Goal: Task Accomplishment & Management: Manage account settings

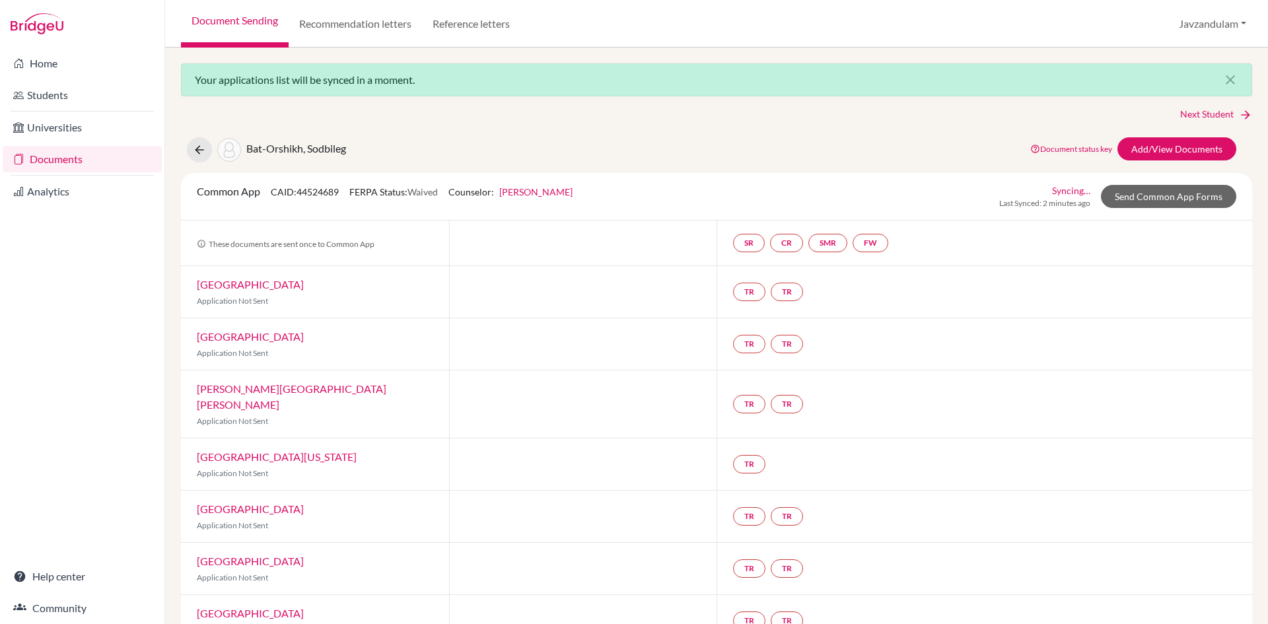
click at [87, 156] on link "Documents" at bounding box center [82, 159] width 159 height 26
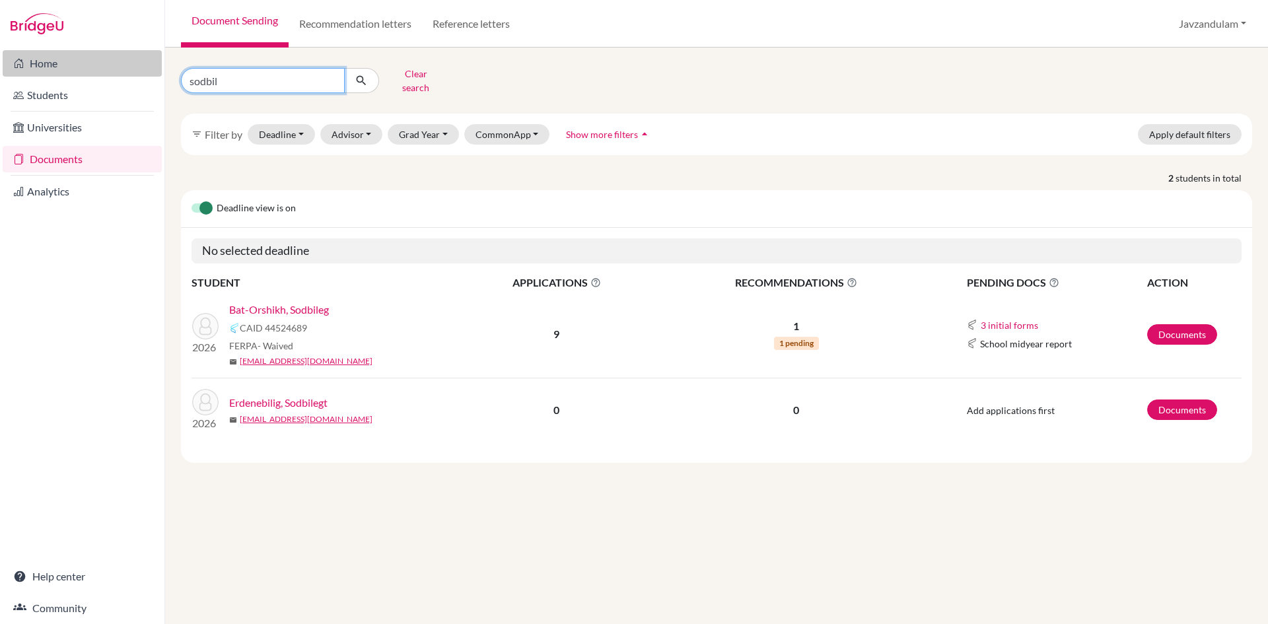
drag, startPoint x: 244, startPoint y: 71, endPoint x: 13, endPoint y: 72, distance: 231.1
click at [13, 72] on div "Home Students Universities Documents Analytics Help center Community Document S…" at bounding box center [634, 312] width 1268 height 624
type input "enkhbayas"
click button "submit" at bounding box center [361, 80] width 35 height 25
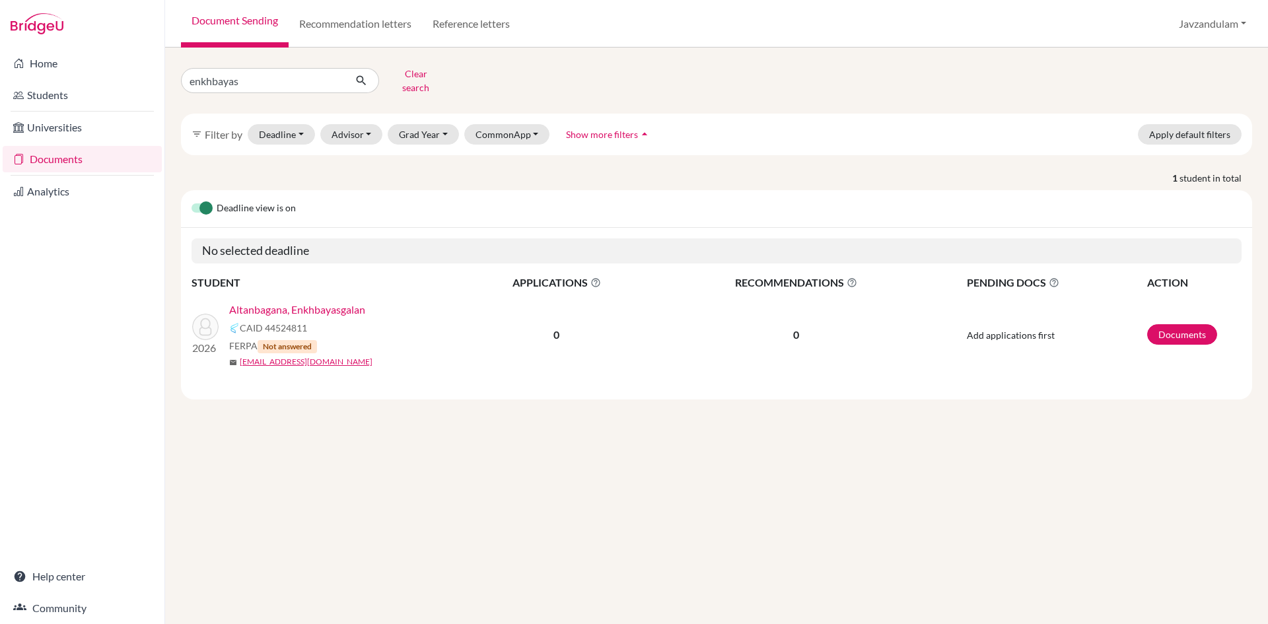
click at [294, 302] on link "Altanbagana, Enkhbayasgalan" at bounding box center [297, 310] width 136 height 16
drag, startPoint x: 262, startPoint y: 72, endPoint x: 0, endPoint y: 72, distance: 262.2
click at [0, 72] on div "Home Students Universities Documents Analytics Help center Community Document S…" at bounding box center [634, 312] width 1268 height 624
click button "submit" at bounding box center [361, 80] width 35 height 25
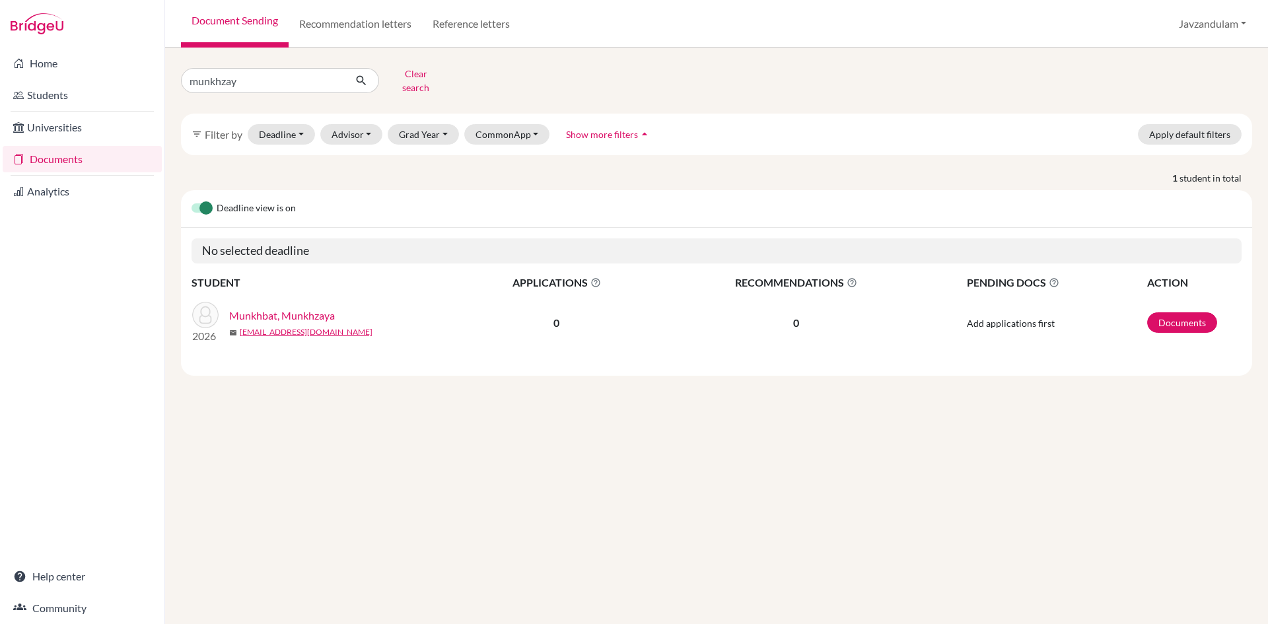
click at [292, 308] on link "Munkhbat, Munkhzaya" at bounding box center [282, 316] width 106 height 16
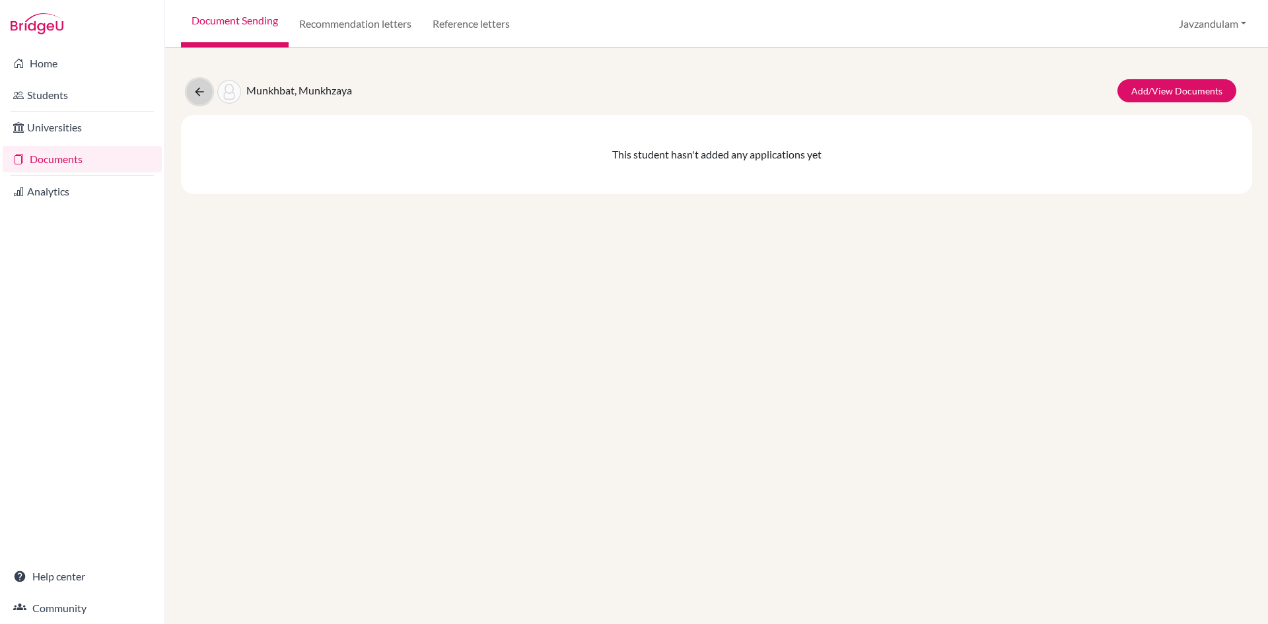
click at [197, 91] on icon at bounding box center [199, 91] width 13 height 13
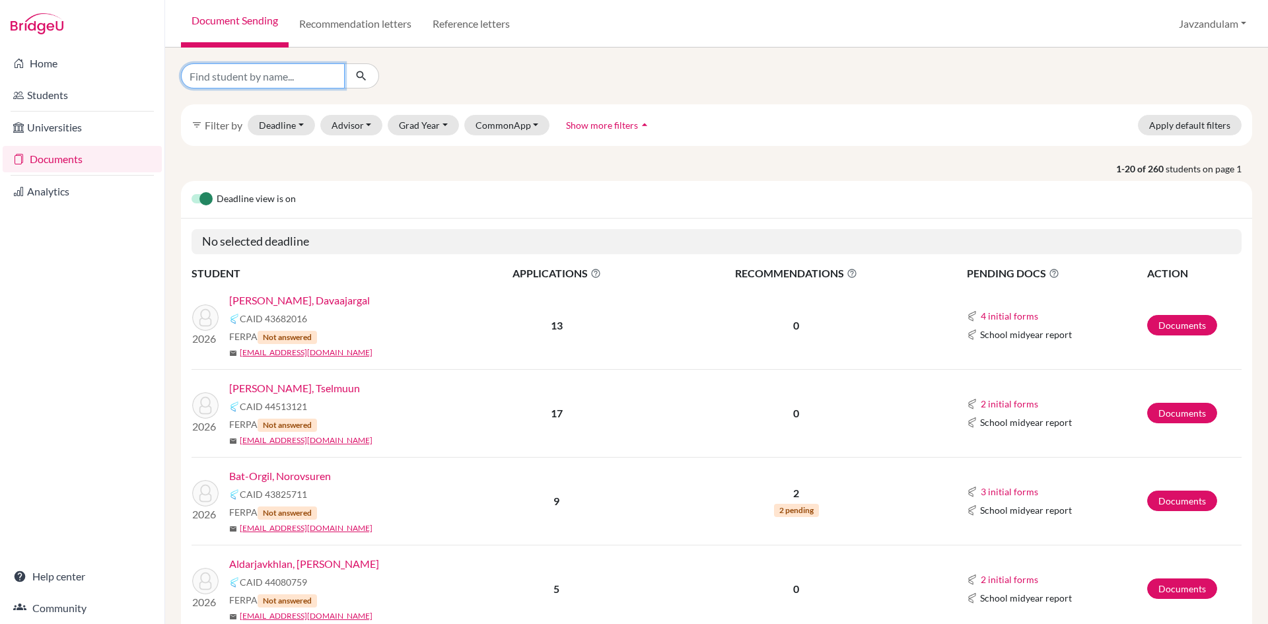
click at [256, 65] on input "Find student by name..." at bounding box center [263, 75] width 164 height 25
type input "munkhz"
click button "submit" at bounding box center [361, 75] width 35 height 25
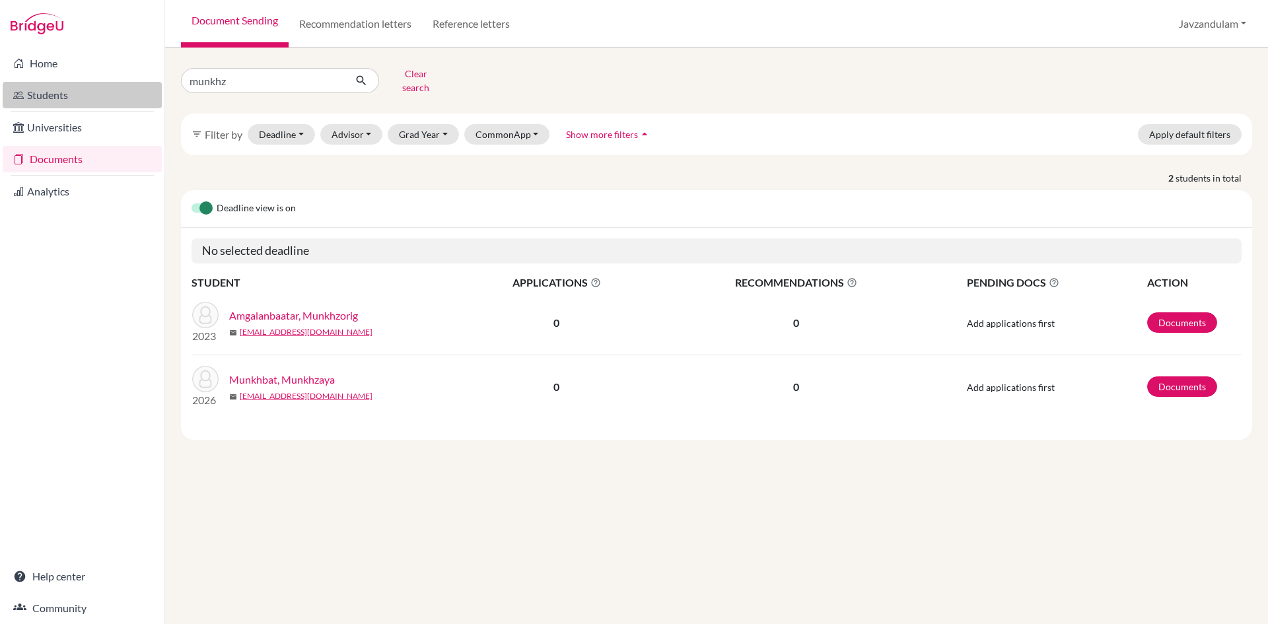
click at [71, 104] on link "Students" at bounding box center [82, 95] width 159 height 26
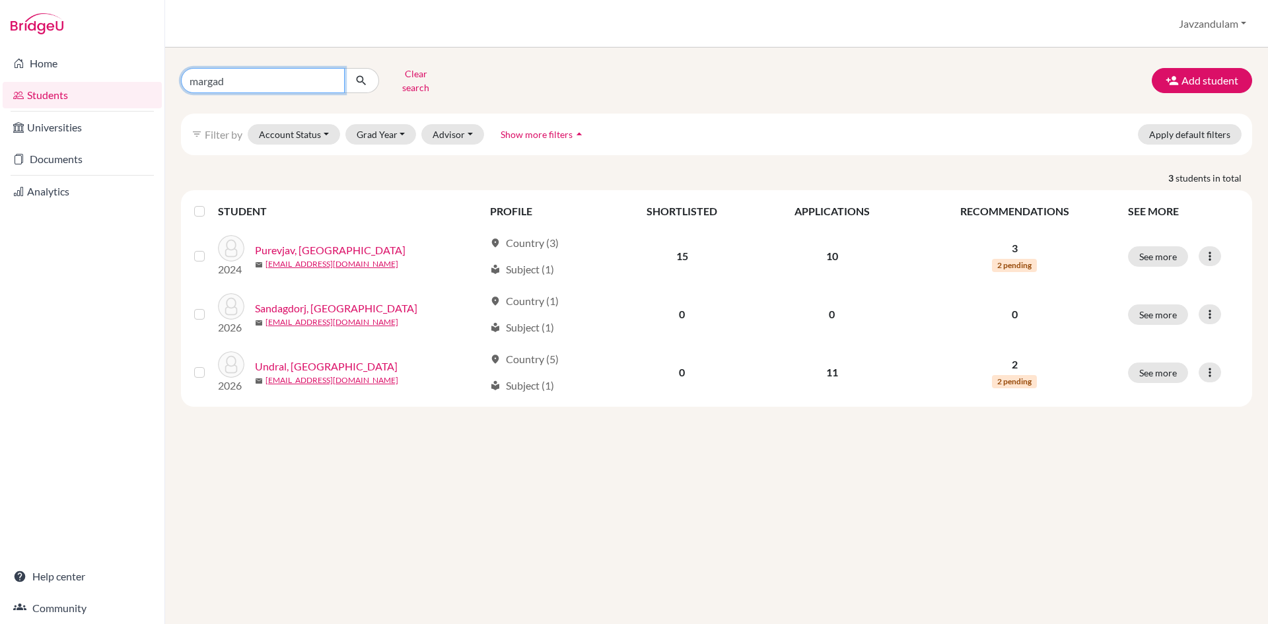
drag, startPoint x: 240, startPoint y: 74, endPoint x: 0, endPoint y: 65, distance: 239.9
click at [0, 65] on div "Home Students Universities Documents Analytics Help center Community Students o…" at bounding box center [634, 312] width 1268 height 624
type input "munkhza"
click button "submit" at bounding box center [361, 80] width 35 height 25
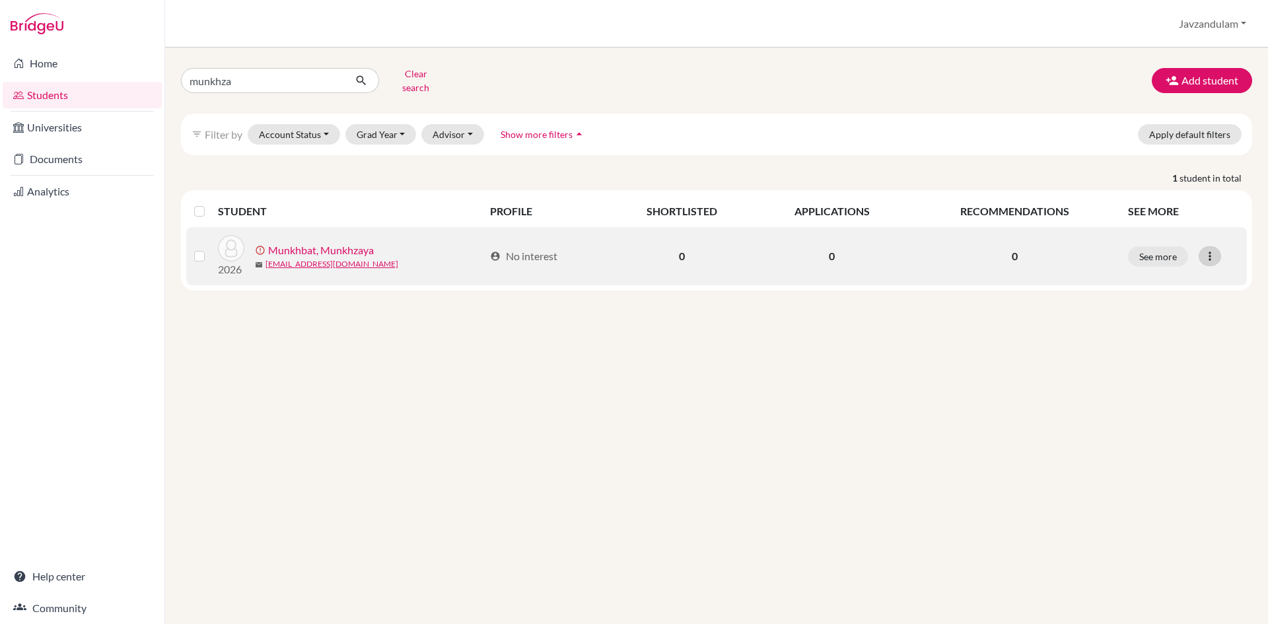
click at [1208, 246] on div at bounding box center [1210, 256] width 22 height 20
click at [1205, 277] on button "Edit student" at bounding box center [1160, 283] width 120 height 21
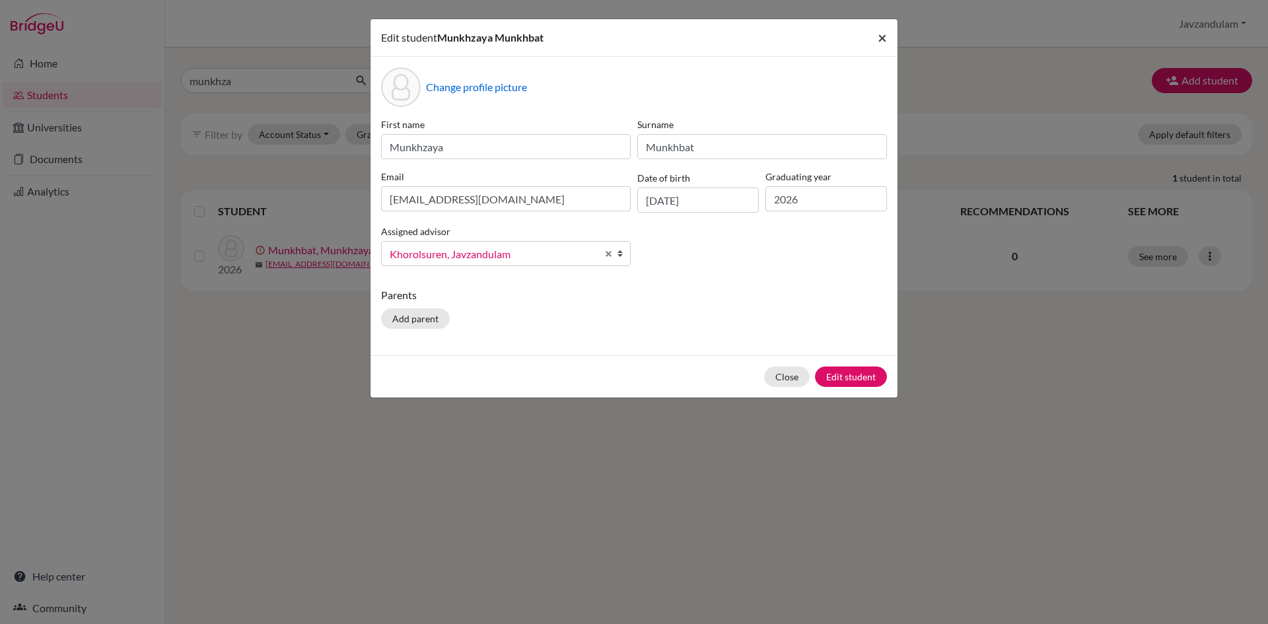
click at [878, 35] on span "×" at bounding box center [882, 37] width 9 height 19
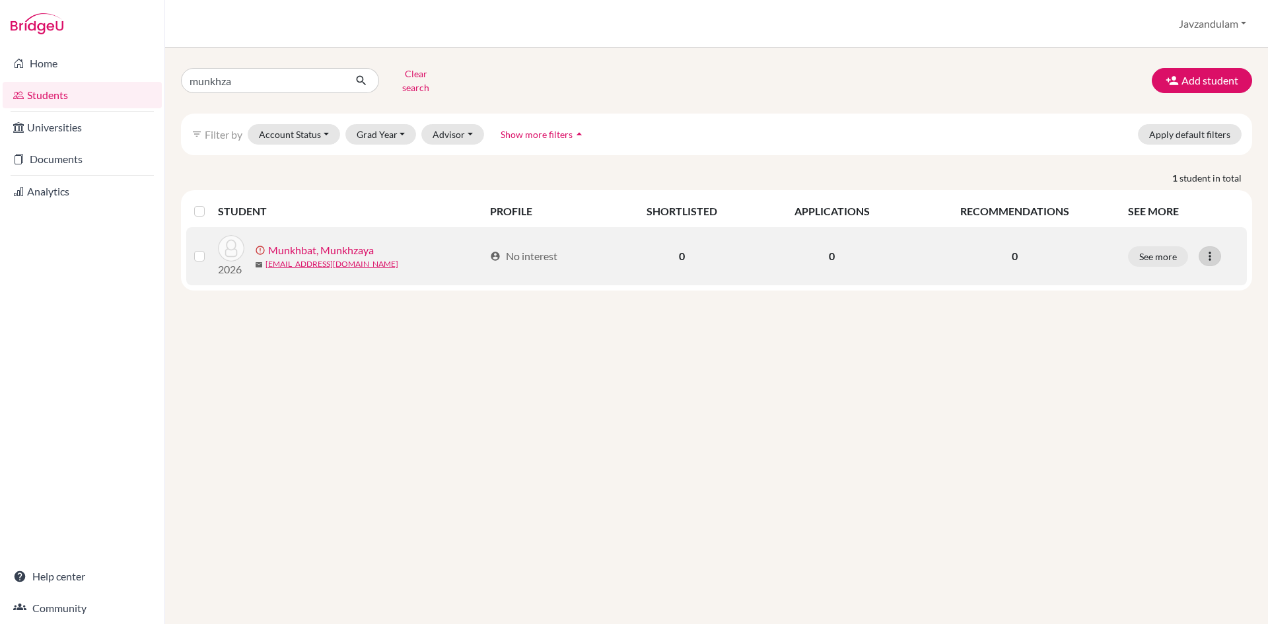
click at [1210, 250] on icon at bounding box center [1209, 256] width 13 height 13
click at [1176, 281] on button "Edit student" at bounding box center [1160, 283] width 120 height 21
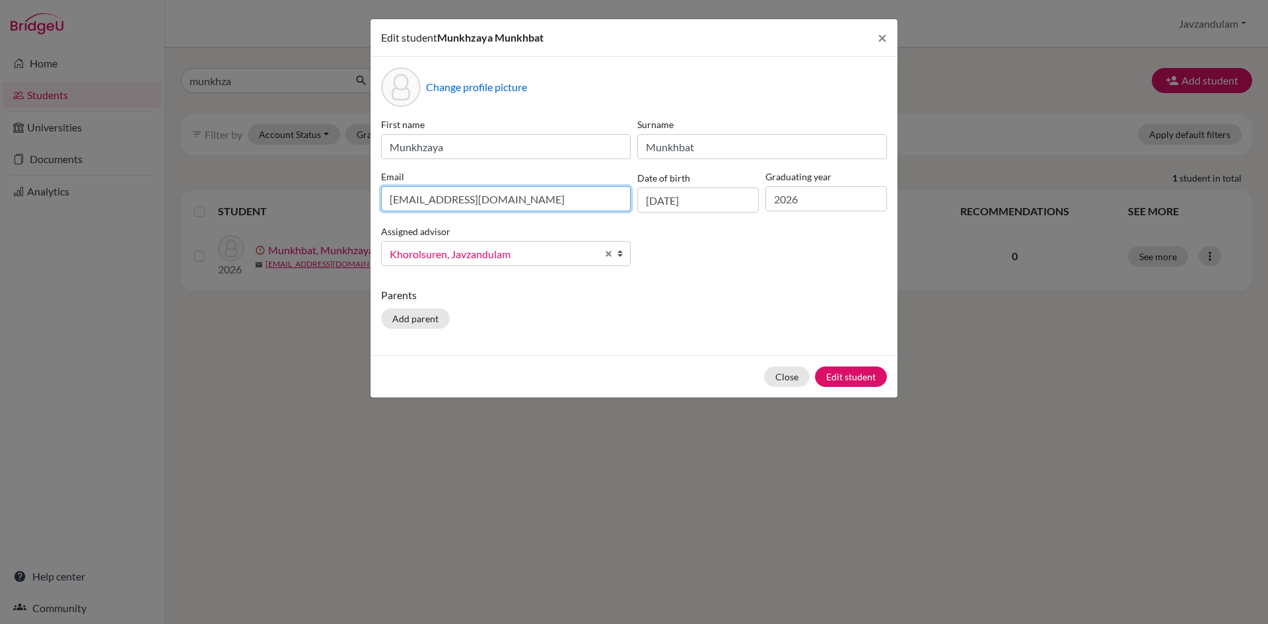
drag, startPoint x: 519, startPoint y: 205, endPoint x: 252, endPoint y: 192, distance: 267.1
click at [252, 192] on div "Edit student Munkhzaya Munkhbat × Change profile picture First name Munkhzaya S…" at bounding box center [634, 312] width 1268 height 624
type input "zayamunkhzaya670@gmail.com"
click at [852, 379] on button "Edit student" at bounding box center [851, 376] width 72 height 20
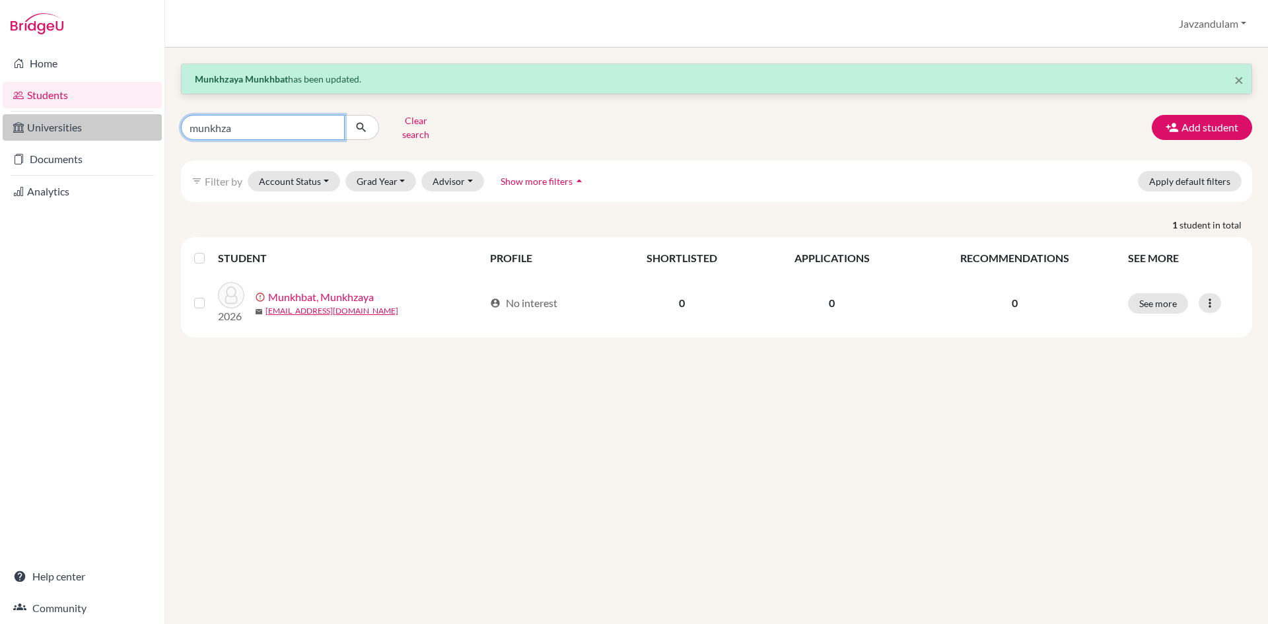
drag, startPoint x: 276, startPoint y: 123, endPoint x: 152, endPoint y: 131, distance: 124.4
click at [152, 131] on div "Home Students Universities Documents Analytics Help center Community Students o…" at bounding box center [634, 312] width 1268 height 624
